Goal: Task Accomplishment & Management: Use online tool/utility

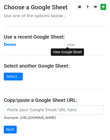
click at [70, 44] on small "View" at bounding box center [71, 45] width 8 height 4
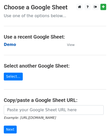
click at [9, 45] on strong "Demo" at bounding box center [10, 44] width 12 height 5
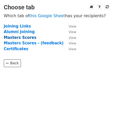
click at [11, 39] on strong "Masters Scores" at bounding box center [20, 37] width 33 height 5
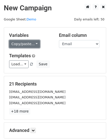
click at [14, 43] on link "Copy/paste..." at bounding box center [24, 44] width 31 height 8
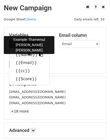
click at [39, 54] on icon at bounding box center [41, 55] width 4 height 4
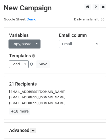
click at [26, 46] on link "Copy/paste..." at bounding box center [24, 44] width 31 height 8
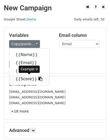
click at [35, 82] on link "{{Score}}" at bounding box center [29, 79] width 40 height 8
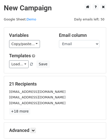
scroll to position [55, 0]
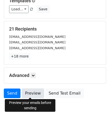
click at [29, 92] on link "Preview" at bounding box center [33, 94] width 22 height 10
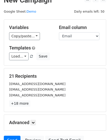
scroll to position [0, 0]
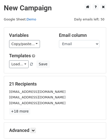
click at [30, 17] on link "Demo" at bounding box center [32, 19] width 10 height 4
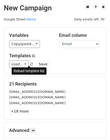
click at [30, 63] on span at bounding box center [31, 64] width 3 height 3
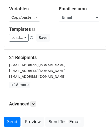
scroll to position [55, 0]
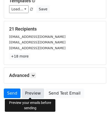
click at [32, 92] on link "Preview" at bounding box center [33, 94] width 22 height 10
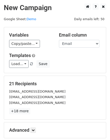
scroll to position [1, 0]
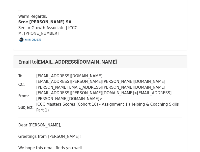
scroll to position [596, 0]
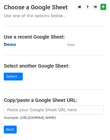
click at [7, 43] on strong "Demo" at bounding box center [10, 44] width 12 height 5
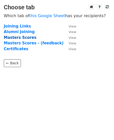
click at [7, 39] on strong "Masters Scores" at bounding box center [20, 37] width 33 height 5
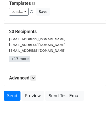
scroll to position [55, 0]
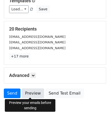
click at [32, 92] on link "Preview" at bounding box center [33, 94] width 22 height 10
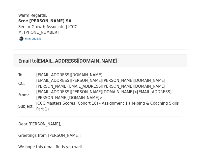
scroll to position [3681, 0]
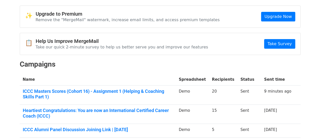
scroll to position [20, 0]
